Goal: Transaction & Acquisition: Purchase product/service

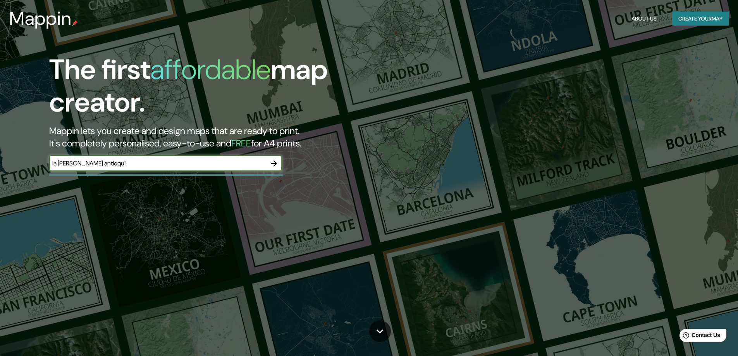
type input "la [PERSON_NAME]"
click at [273, 164] on icon "button" at bounding box center [273, 163] width 9 height 9
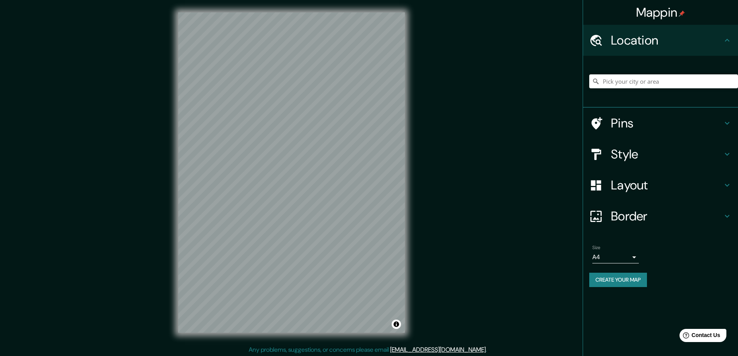
click at [38, 27] on div "Mappin Location Pins Style Layout Border Choose a border. Hint : you can make l…" at bounding box center [369, 179] width 738 height 358
click at [449, 100] on div "Mappin Location Pins Style Layout Border Choose a border. Hint : you can make l…" at bounding box center [369, 179] width 738 height 358
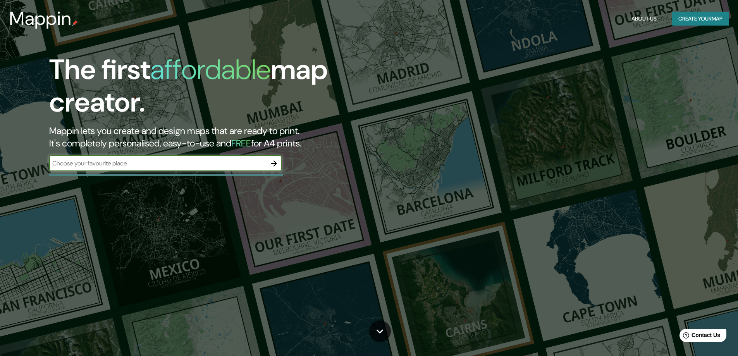
click at [149, 159] on input "text" at bounding box center [157, 163] width 217 height 9
type input "la estrella"
click at [274, 162] on icon "button" at bounding box center [273, 163] width 9 height 9
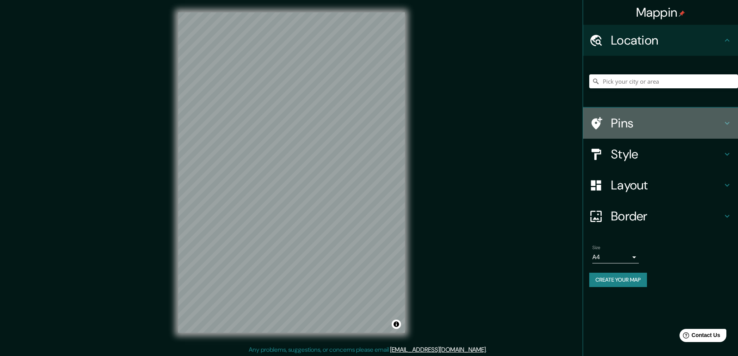
click at [622, 126] on h4 "Pins" at bounding box center [667, 124] width 112 height 16
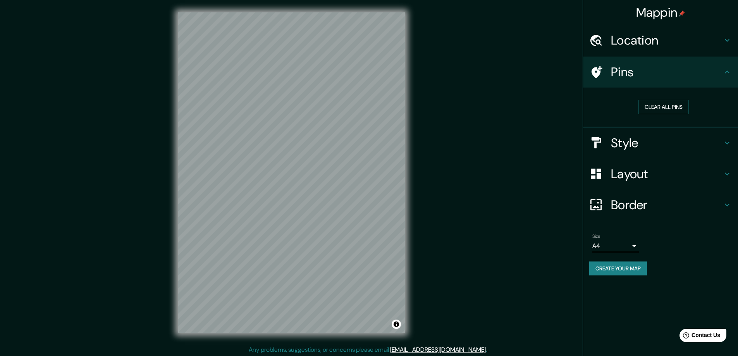
click at [642, 147] on h4 "Style" at bounding box center [667, 143] width 112 height 16
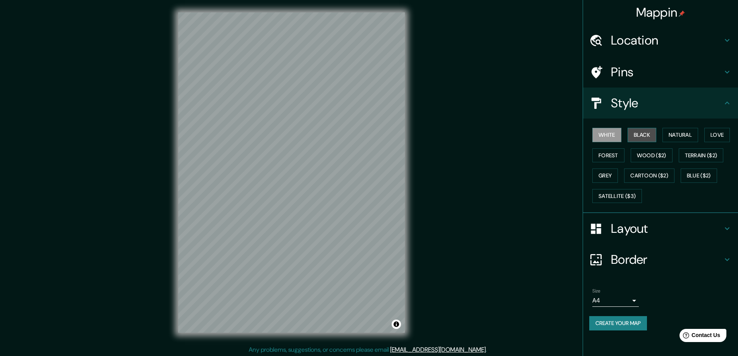
click at [641, 138] on button "Black" at bounding box center [642, 135] width 29 height 14
click at [676, 135] on button "Natural" at bounding box center [681, 135] width 36 height 14
click at [714, 136] on button "Love" at bounding box center [718, 135] width 26 height 14
click at [605, 159] on button "Forest" at bounding box center [609, 155] width 32 height 14
click at [650, 157] on button "Wood ($2)" at bounding box center [652, 155] width 42 height 14
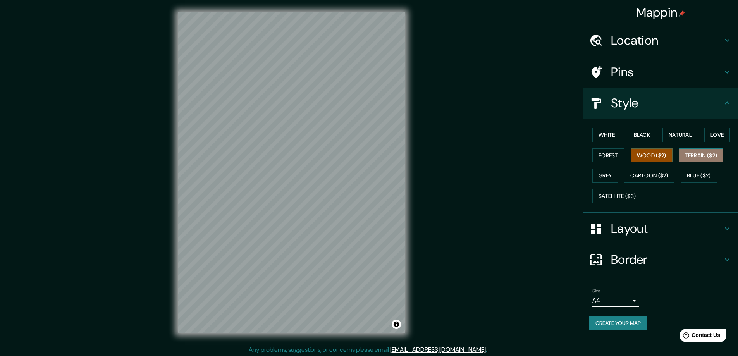
click at [694, 156] on button "Terrain ($2)" at bounding box center [701, 155] width 45 height 14
click at [611, 175] on button "Grey" at bounding box center [606, 176] width 26 height 14
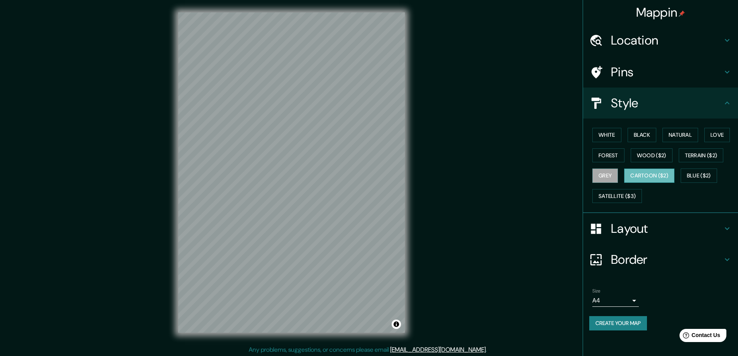
click at [641, 180] on button "Cartoon ($2)" at bounding box center [649, 176] width 50 height 14
click at [696, 176] on button "Blue ($2)" at bounding box center [699, 176] width 36 height 14
click at [667, 174] on button "Cartoon ($2)" at bounding box center [649, 176] width 50 height 14
click at [709, 174] on button "Blue ($2)" at bounding box center [699, 176] width 36 height 14
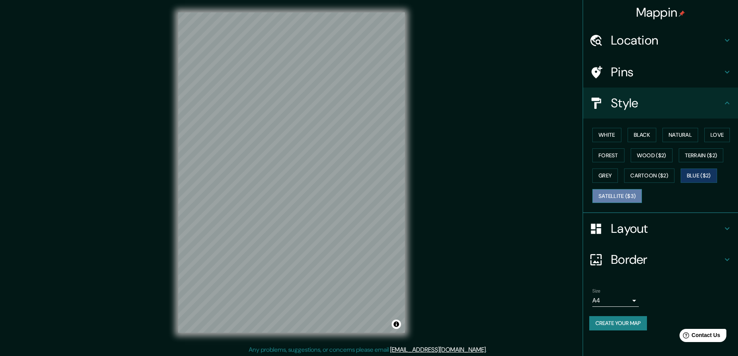
click at [617, 196] on button "Satellite ($3)" at bounding box center [618, 196] width 50 height 14
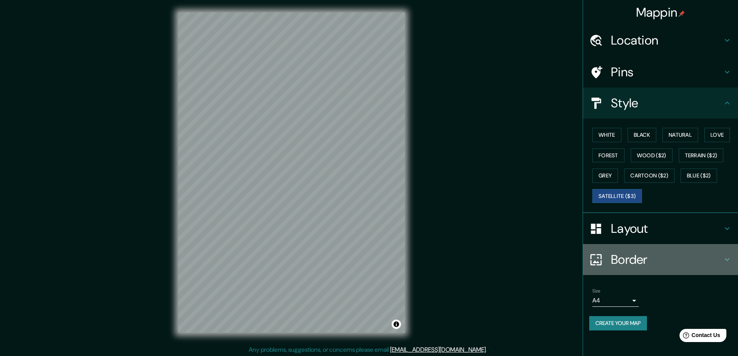
click at [614, 262] on h4 "Border" at bounding box center [667, 260] width 112 height 16
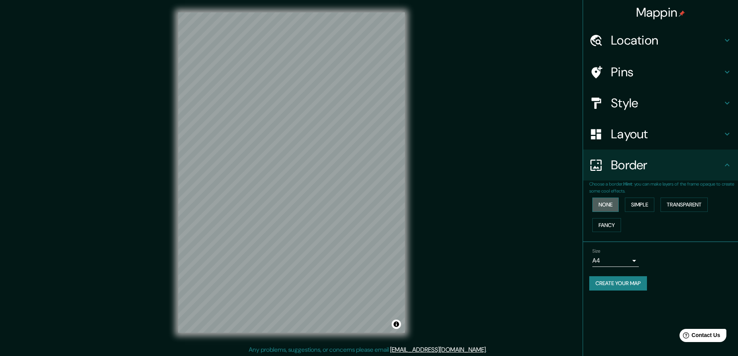
click at [600, 209] on button "None" at bounding box center [606, 205] width 26 height 14
click at [642, 205] on button "Simple" at bounding box center [639, 205] width 29 height 14
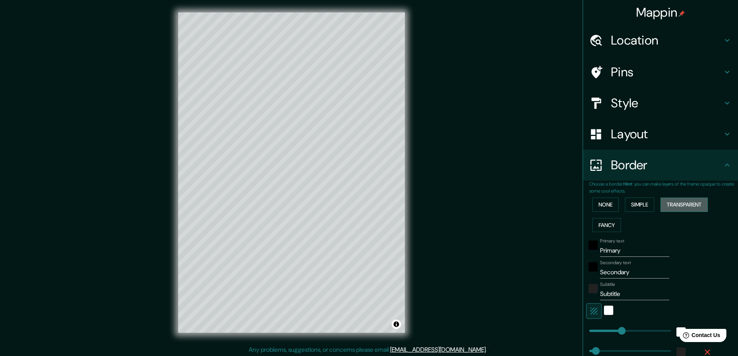
click at [673, 204] on button "Transparent" at bounding box center [684, 205] width 47 height 14
click at [605, 224] on button "Fancy" at bounding box center [607, 225] width 29 height 14
